Goal: Submit feedback/report problem

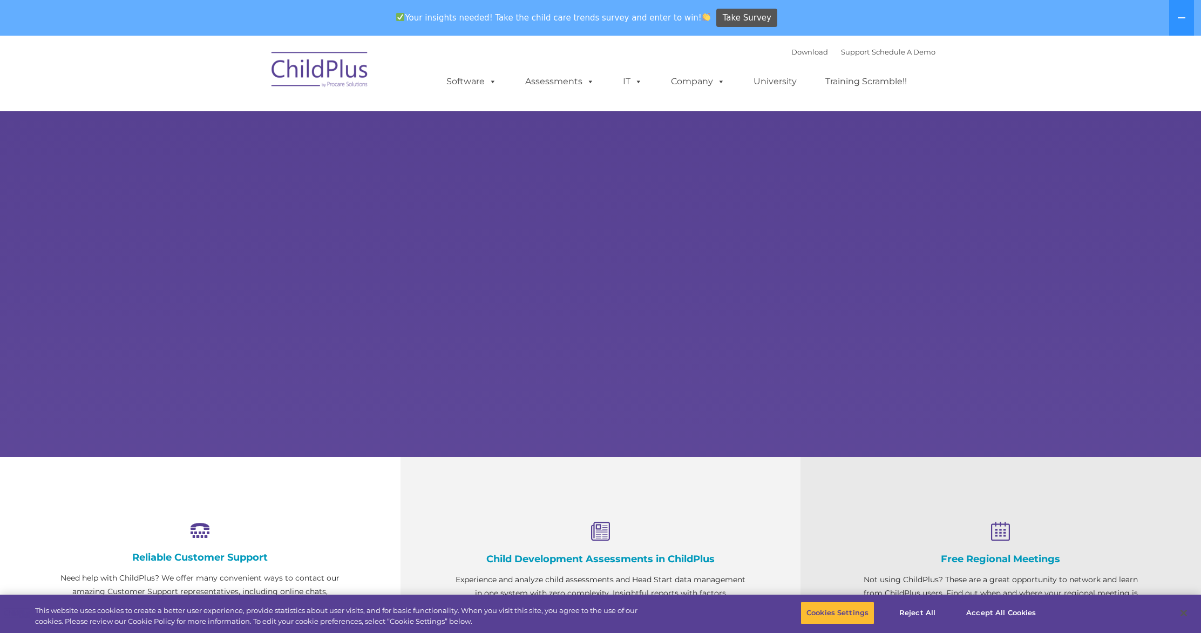
select select "MEDIUM"
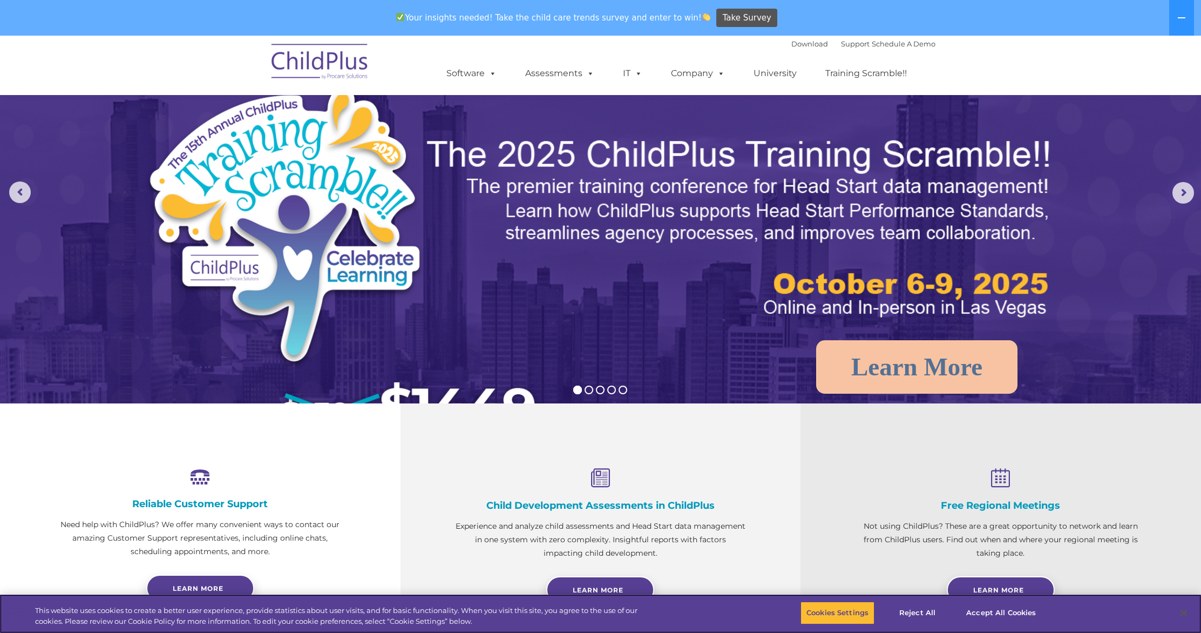
scroll to position [54, 0]
click at [1193, 22] on button at bounding box center [1181, 18] width 25 height 36
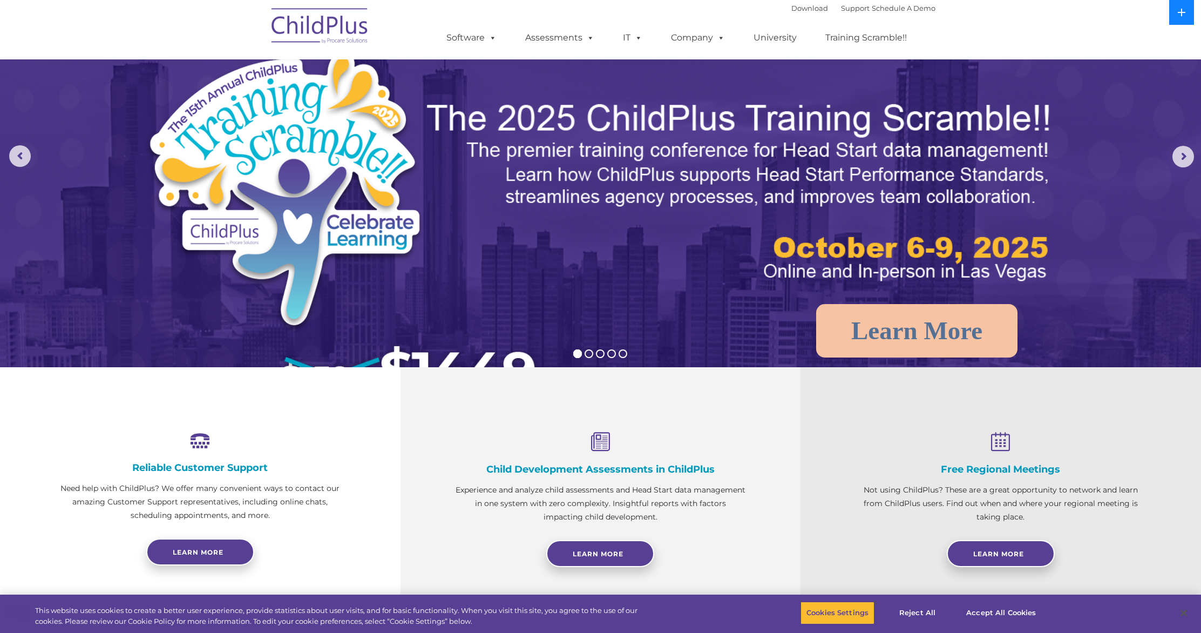
click at [1193, 22] on button at bounding box center [1181, 12] width 25 height 25
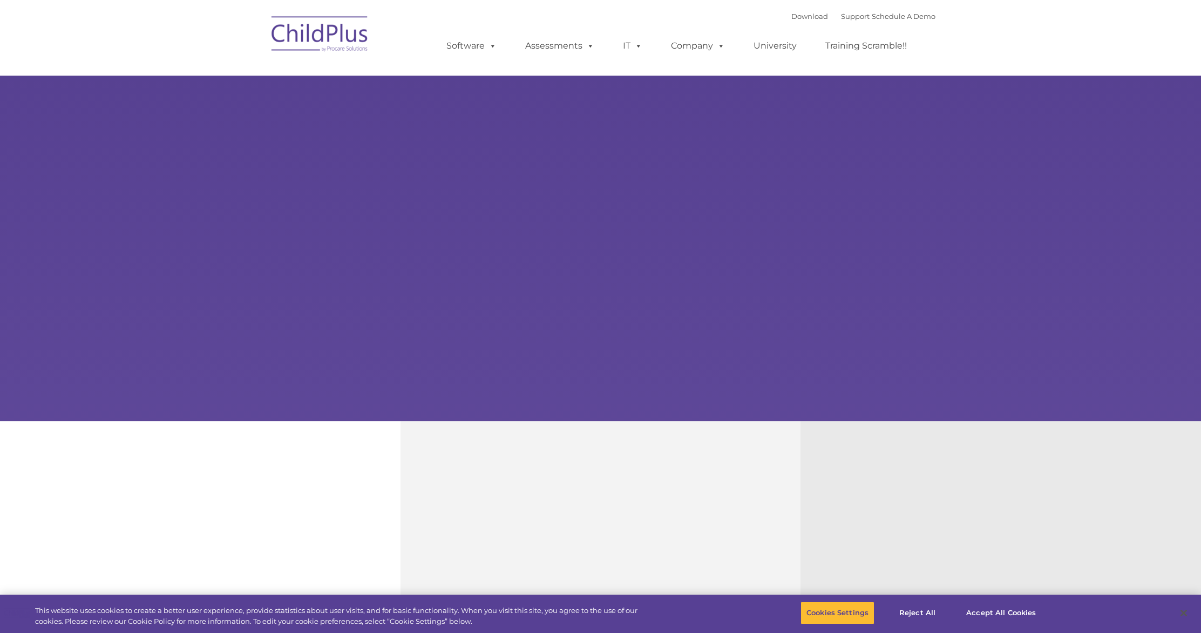
type input ""
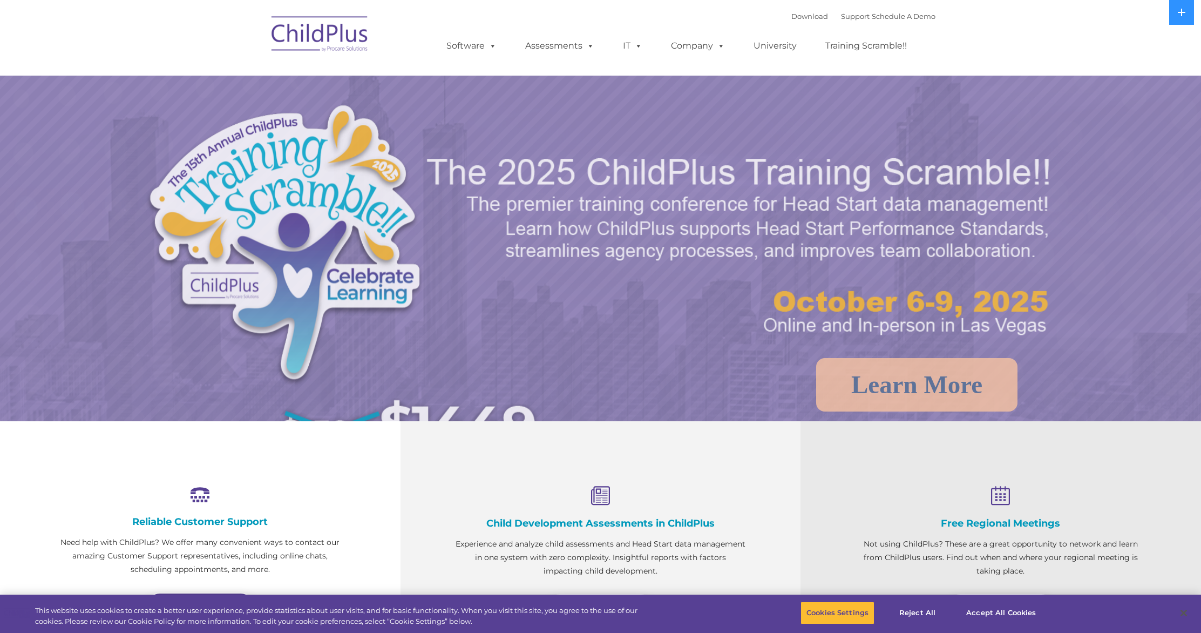
select select "MEDIUM"
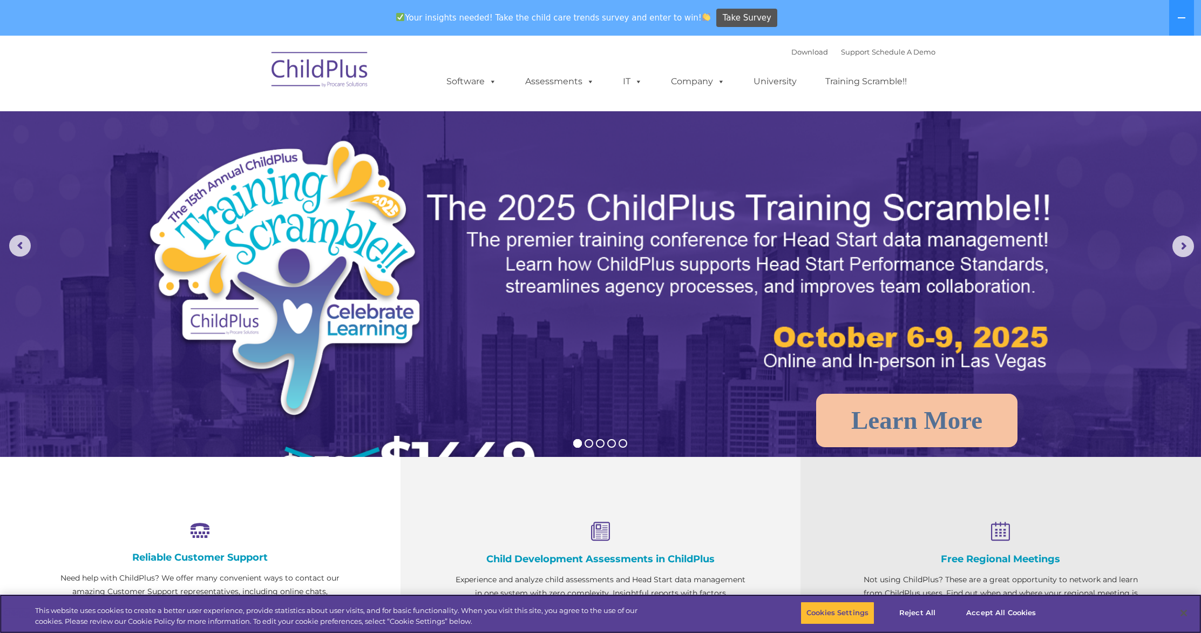
click at [848, 626] on div "Cookies Settings Reject All Accept All Cookies" at bounding box center [924, 613] width 248 height 38
click at [21, 249] on rs-arrow at bounding box center [20, 246] width 22 height 22
